Goal: Task Accomplishment & Management: Complete application form

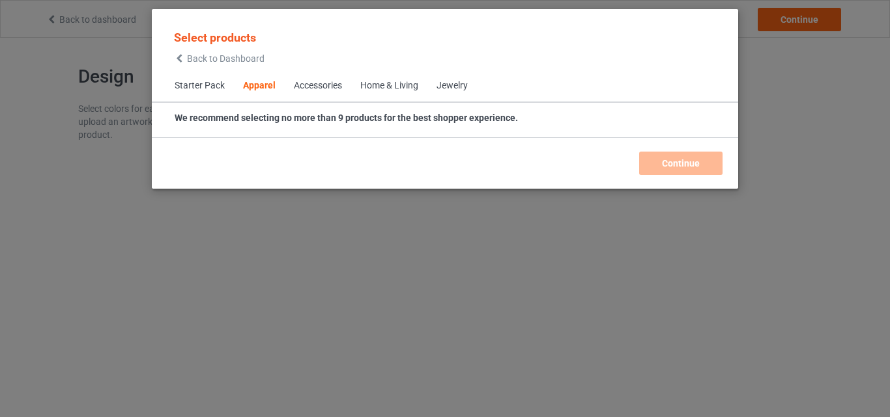
click at [394, 85] on div "Home & Living" at bounding box center [389, 85] width 58 height 13
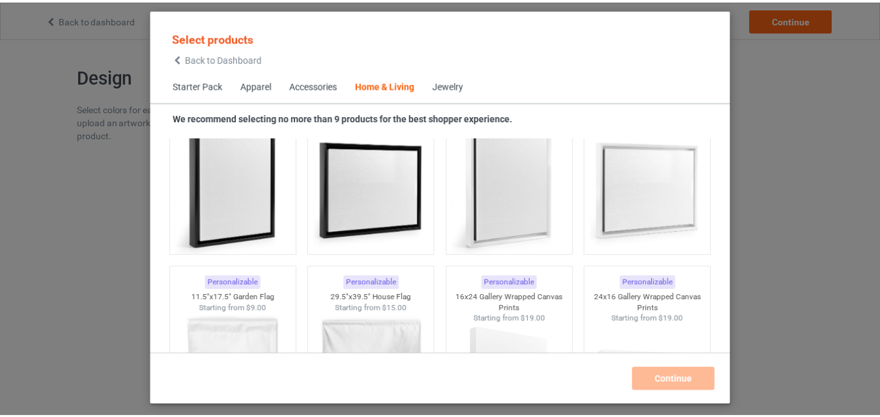
scroll to position [9264, 0]
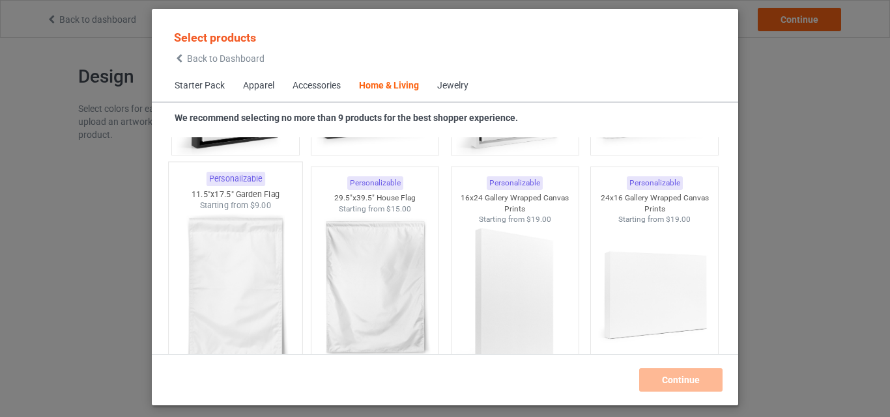
click at [255, 281] on img at bounding box center [235, 288] width 122 height 153
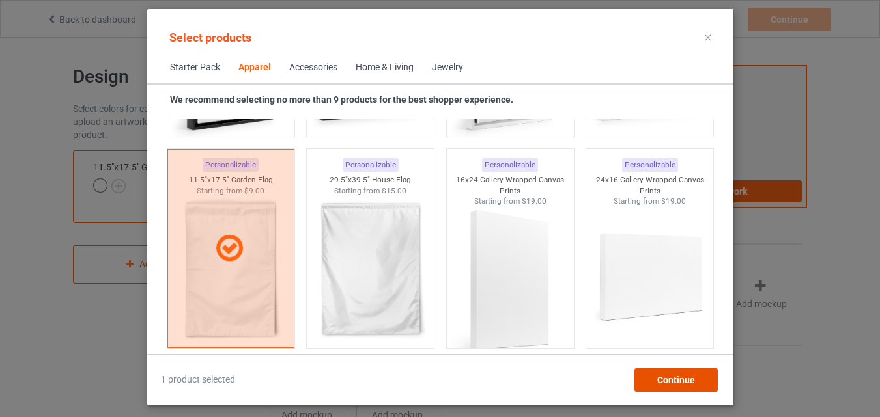
click at [662, 377] on span "Continue" at bounding box center [675, 380] width 38 height 10
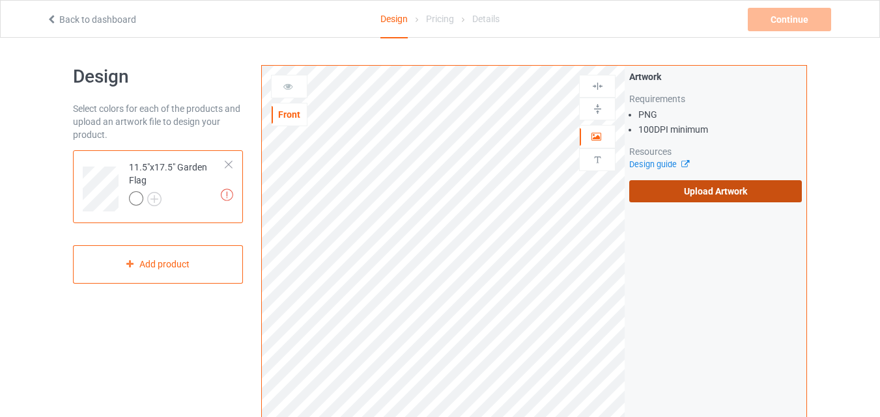
click at [662, 195] on label "Upload Artwork" at bounding box center [715, 191] width 173 height 22
click at [0, 0] on input "Upload Artwork" at bounding box center [0, 0] width 0 height 0
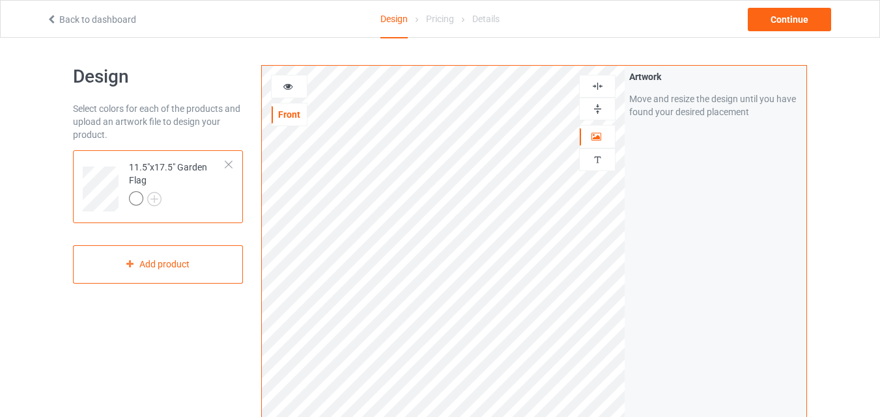
click at [600, 104] on img at bounding box center [597, 109] width 12 height 12
click at [601, 104] on img at bounding box center [597, 109] width 12 height 12
click at [600, 87] on img at bounding box center [597, 86] width 12 height 12
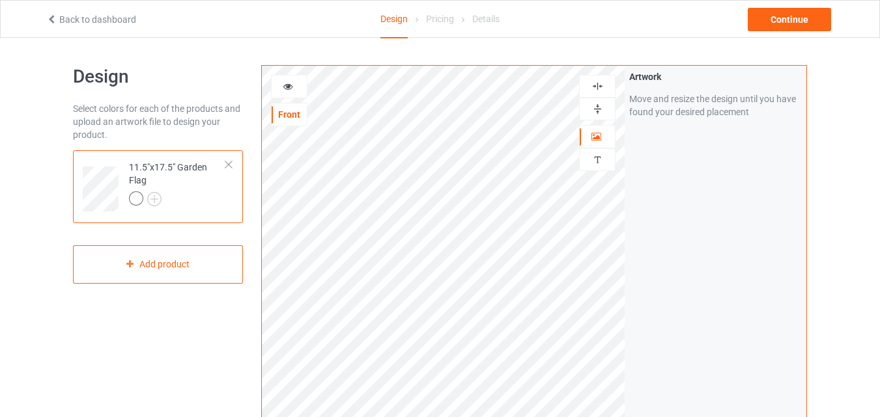
click at [600, 87] on img at bounding box center [597, 86] width 12 height 12
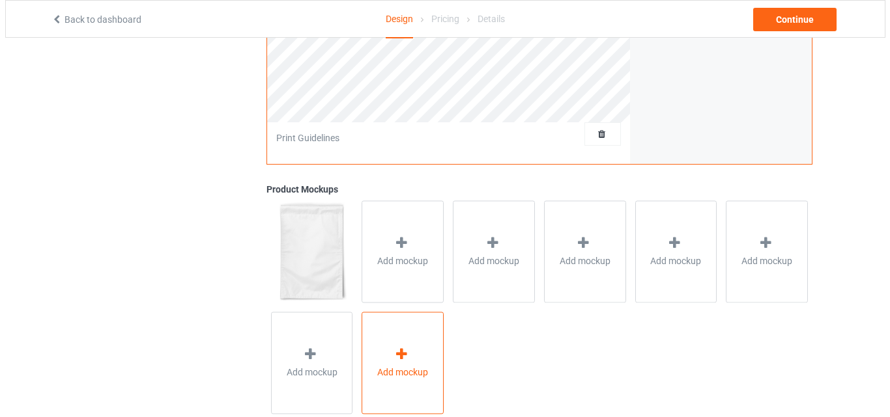
scroll to position [427, 0]
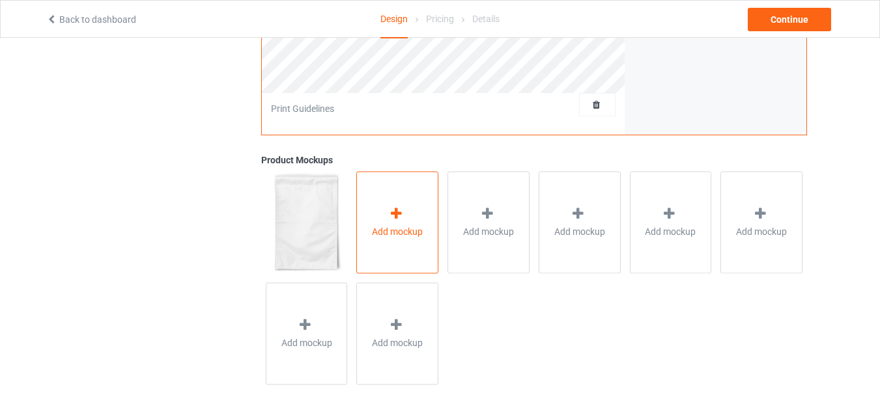
click at [380, 247] on div "Add mockup" at bounding box center [397, 222] width 82 height 102
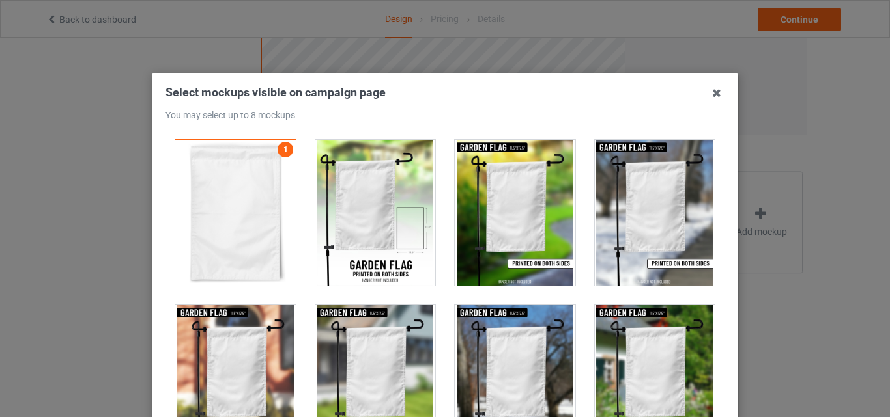
drag, startPoint x: 380, startPoint y: 223, endPoint x: 471, endPoint y: 209, distance: 92.2
click at [381, 223] on div at bounding box center [375, 213] width 120 height 146
drag, startPoint x: 509, startPoint y: 201, endPoint x: 535, endPoint y: 200, distance: 25.4
click at [512, 201] on div at bounding box center [515, 213] width 120 height 146
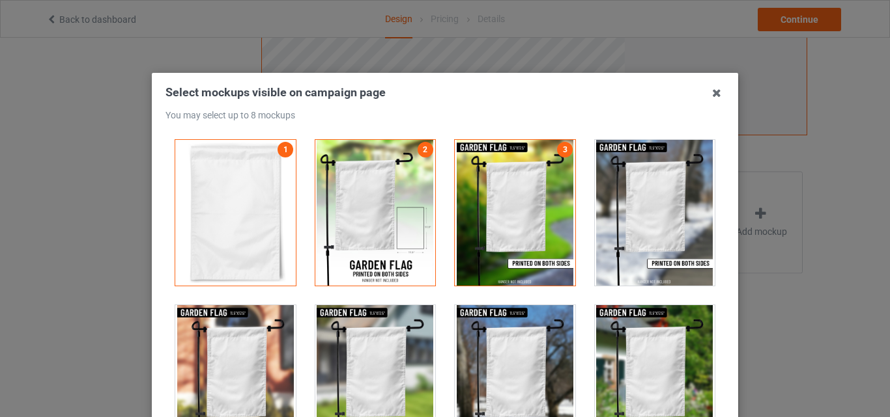
click at [608, 200] on div at bounding box center [655, 213] width 120 height 146
drag, startPoint x: 617, startPoint y: 343, endPoint x: 556, endPoint y: 343, distance: 60.6
click at [611, 343] on div at bounding box center [655, 378] width 120 height 146
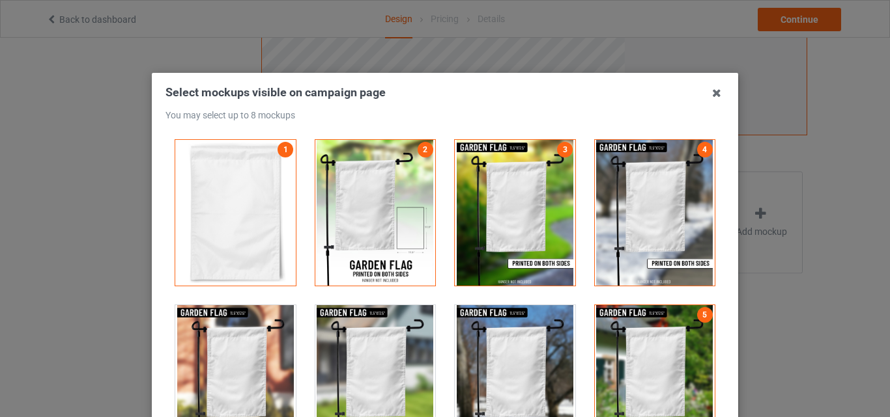
drag, startPoint x: 470, startPoint y: 343, endPoint x: 395, endPoint y: 342, distance: 74.2
click at [467, 343] on div at bounding box center [515, 378] width 120 height 146
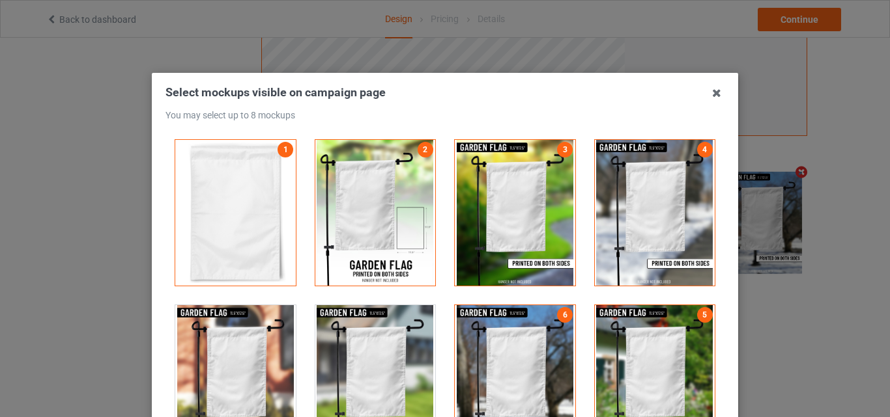
click at [376, 345] on div at bounding box center [375, 378] width 120 height 146
click at [280, 352] on div at bounding box center [235, 378] width 120 height 146
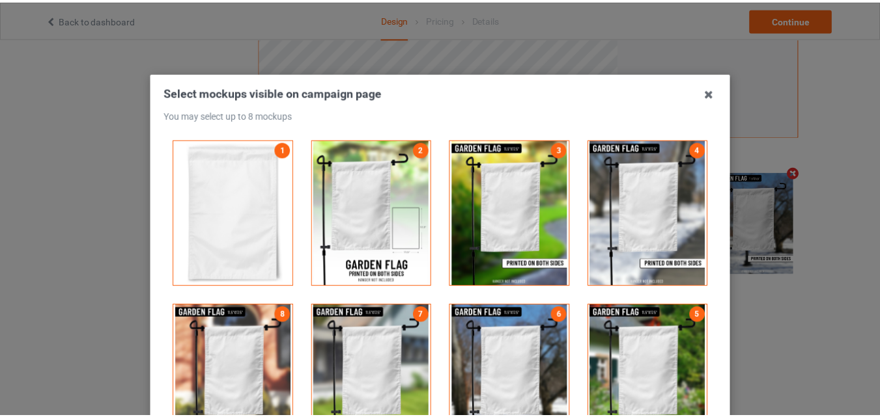
scroll to position [179, 0]
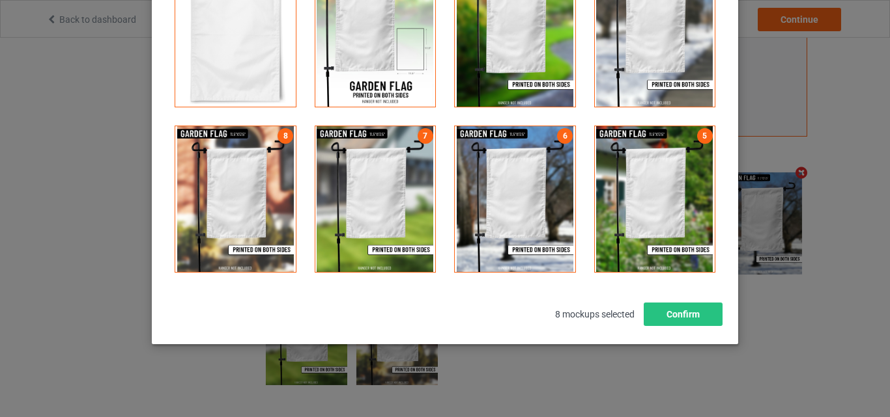
click at [669, 327] on div "Select mockups visible on campaign page You may select up to 8 mockups 1 2 3 4 …" at bounding box center [445, 119] width 586 height 451
drag, startPoint x: 669, startPoint y: 317, endPoint x: 664, endPoint y: 299, distance: 19.0
click at [669, 316] on button "Confirm" at bounding box center [682, 314] width 79 height 23
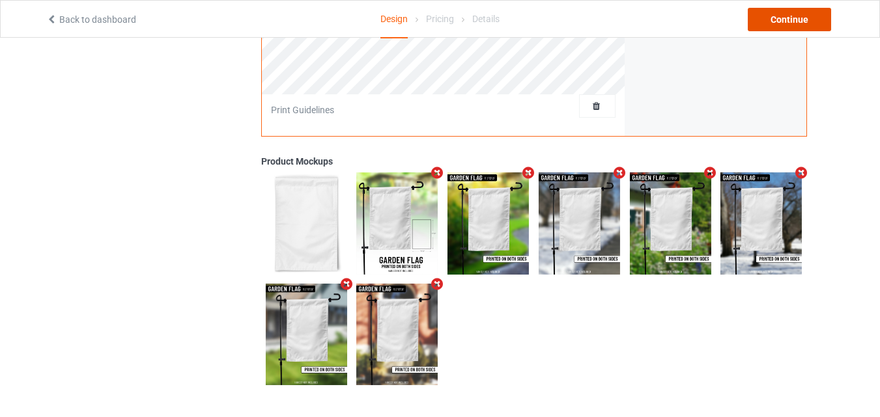
click at [807, 29] on div "Continue" at bounding box center [789, 19] width 83 height 23
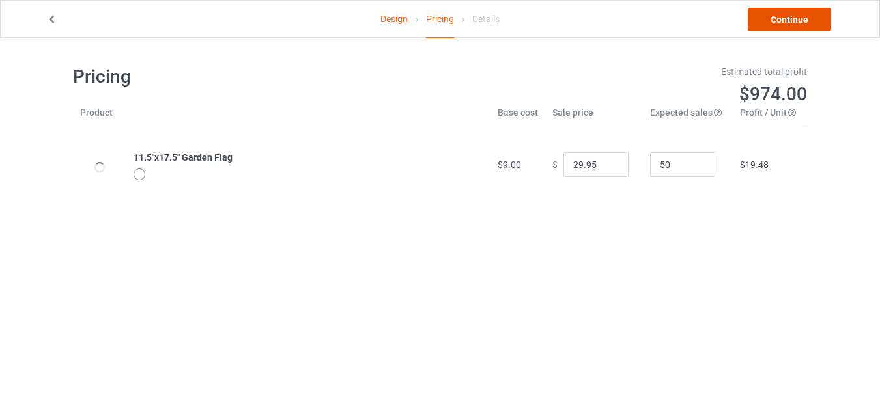
click at [807, 29] on link "Continue" at bounding box center [789, 19] width 83 height 23
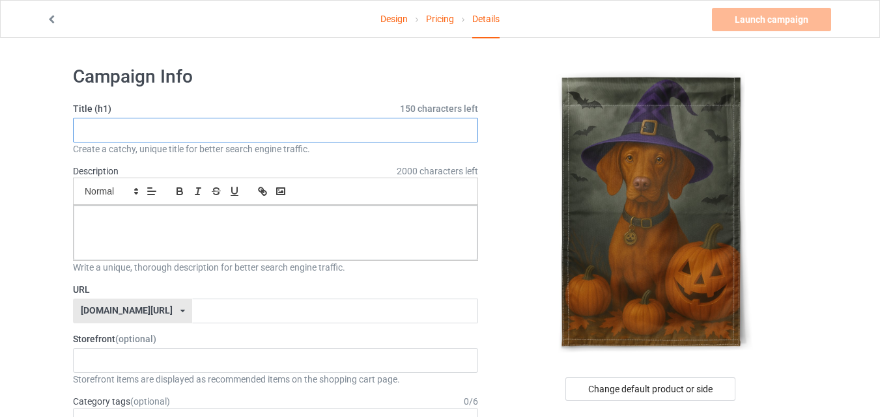
click at [327, 137] on input "text" at bounding box center [275, 130] width 405 height 25
paste input "[PERSON_NAME] Blue Dog Garden Flag"
type input "[PERSON_NAME] Blue Dog Garden Flag"
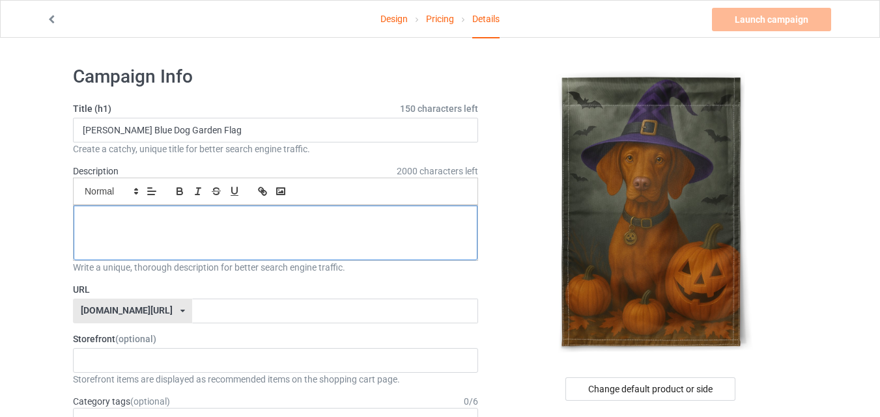
click at [343, 236] on div at bounding box center [276, 233] width 404 height 55
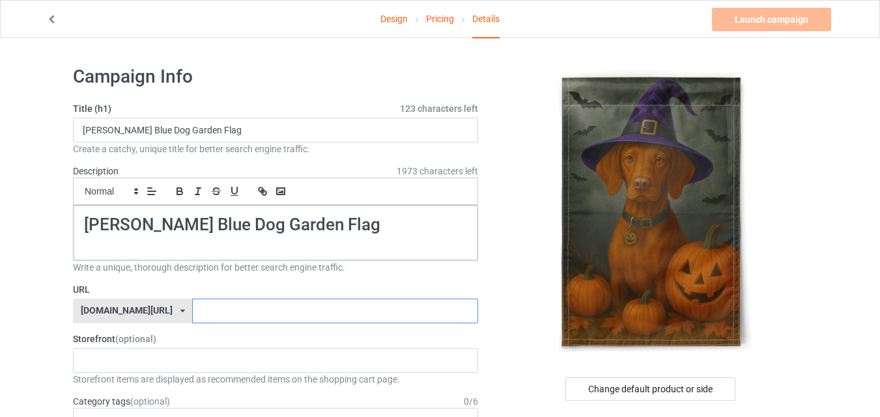
click at [329, 317] on input "text" at bounding box center [334, 311] width 285 height 25
paste input "[PERSON_NAME] Blue Dog Garden Flag"
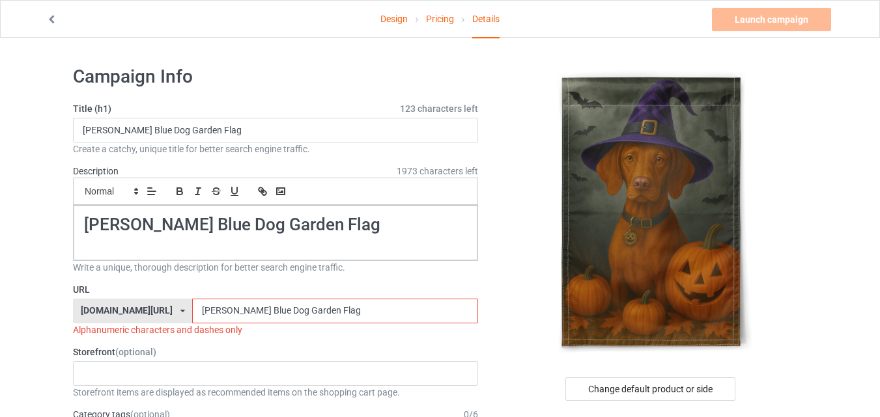
click at [266, 313] on input "[PERSON_NAME] Blue Dog Garden Flag" at bounding box center [334, 311] width 285 height 25
click at [232, 309] on input "[PERSON_NAME] Blue Dog GardenFlag" at bounding box center [334, 311] width 285 height 25
click at [215, 309] on input "[PERSON_NAME] Blue DogGardenFlag" at bounding box center [334, 311] width 285 height 25
click at [195, 309] on input "[PERSON_NAME]" at bounding box center [334, 311] width 285 height 25
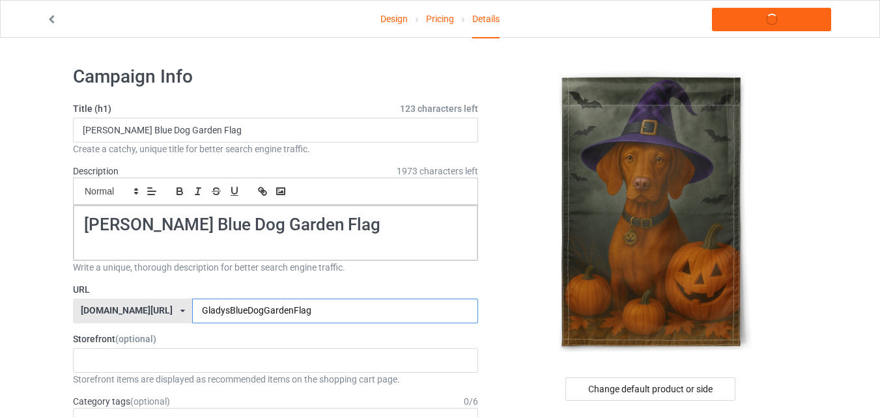
click at [290, 305] on input "GladysBlueDogGardenFlag" at bounding box center [334, 311] width 285 height 25
type input "GladysBlueDogGardenFlag56ey"
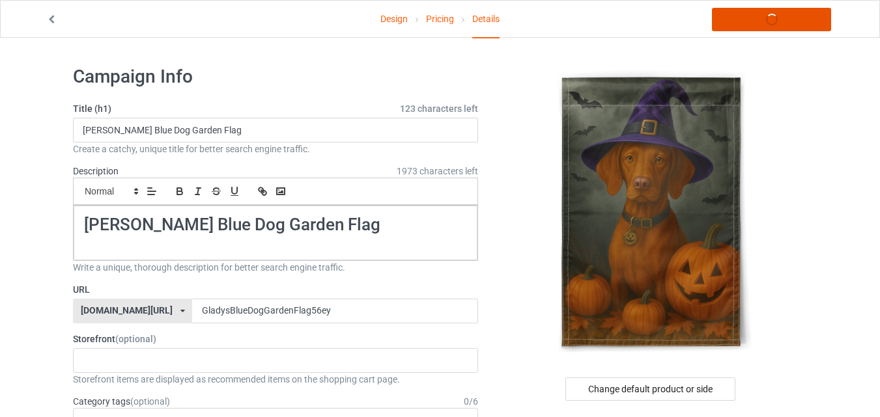
click at [782, 18] on link "Launch campaign" at bounding box center [771, 19] width 119 height 23
